Goal: Information Seeking & Learning: Learn about a topic

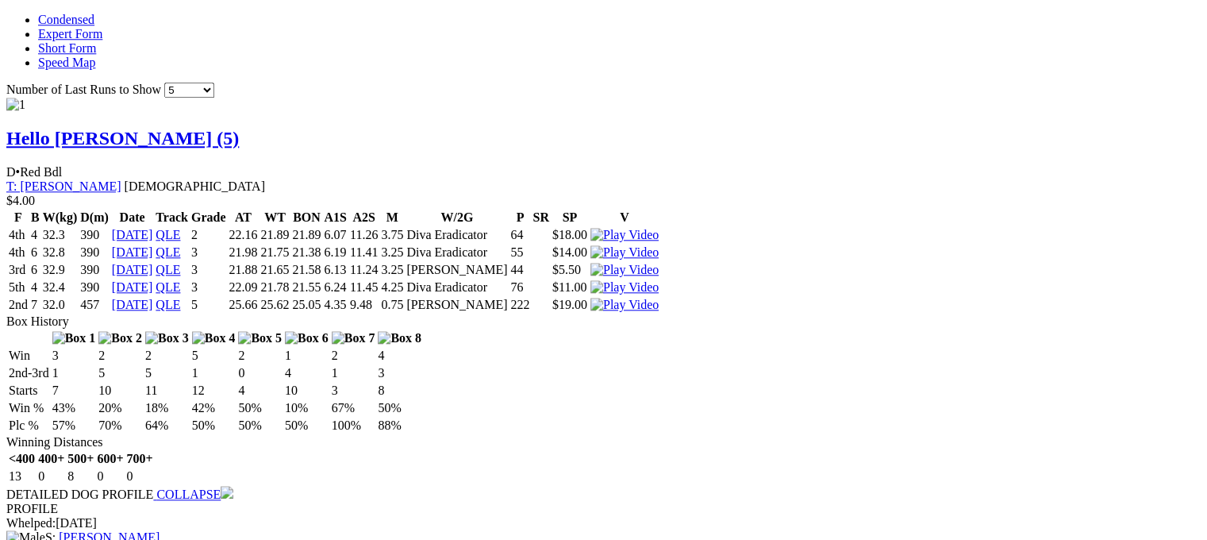
scroll to position [1666, 0]
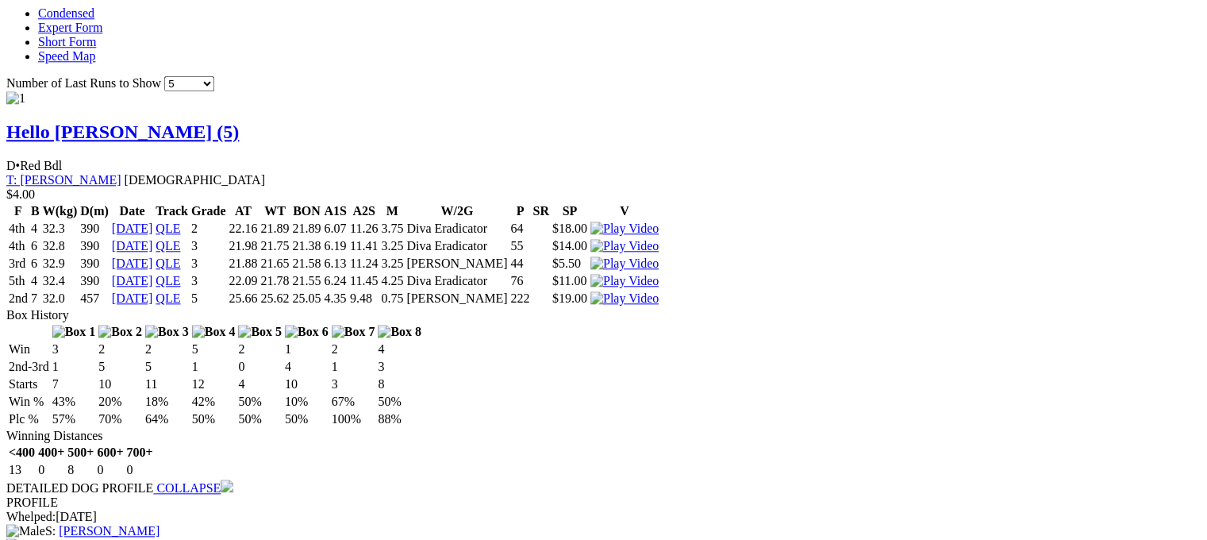
drag, startPoint x: 1063, startPoint y: 362, endPoint x: 1040, endPoint y: 363, distance: 23.1
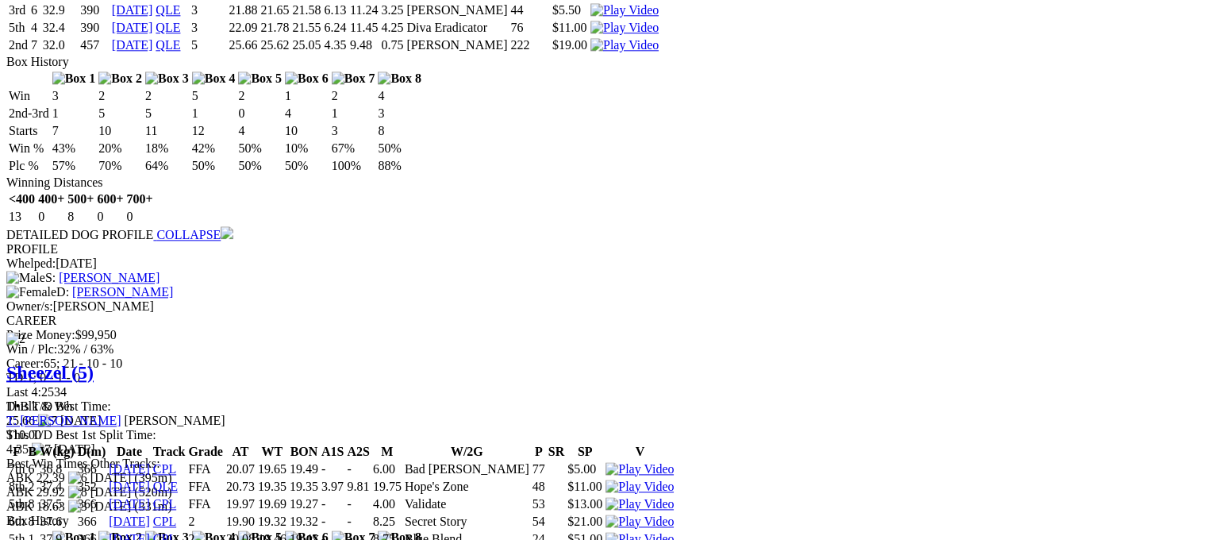
scroll to position [1939, 0]
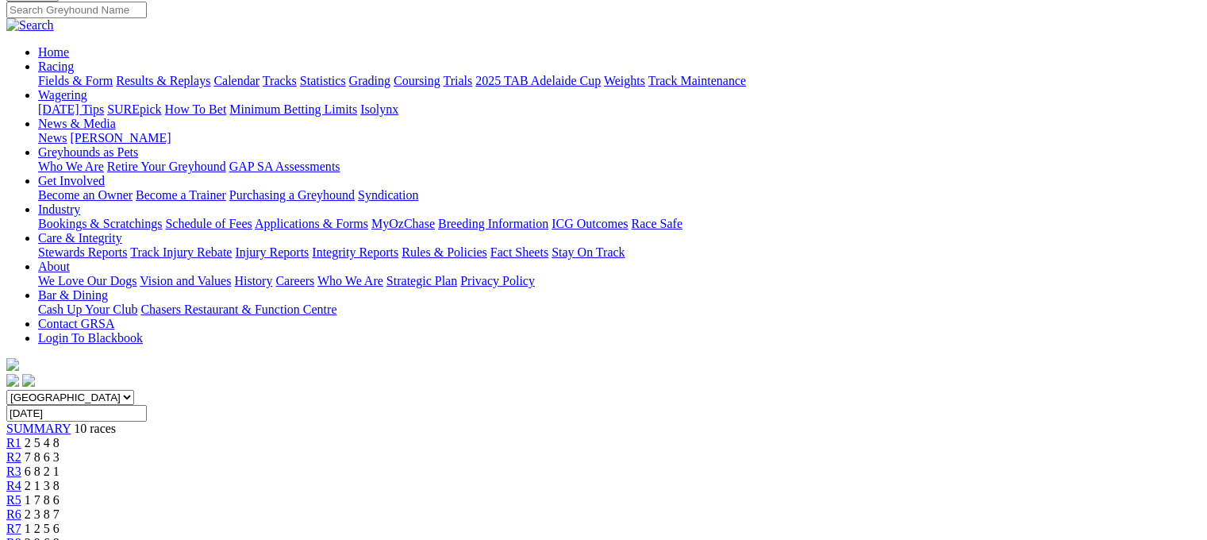
scroll to position [340, 0]
